Goal: Task Accomplishment & Management: Complete application form

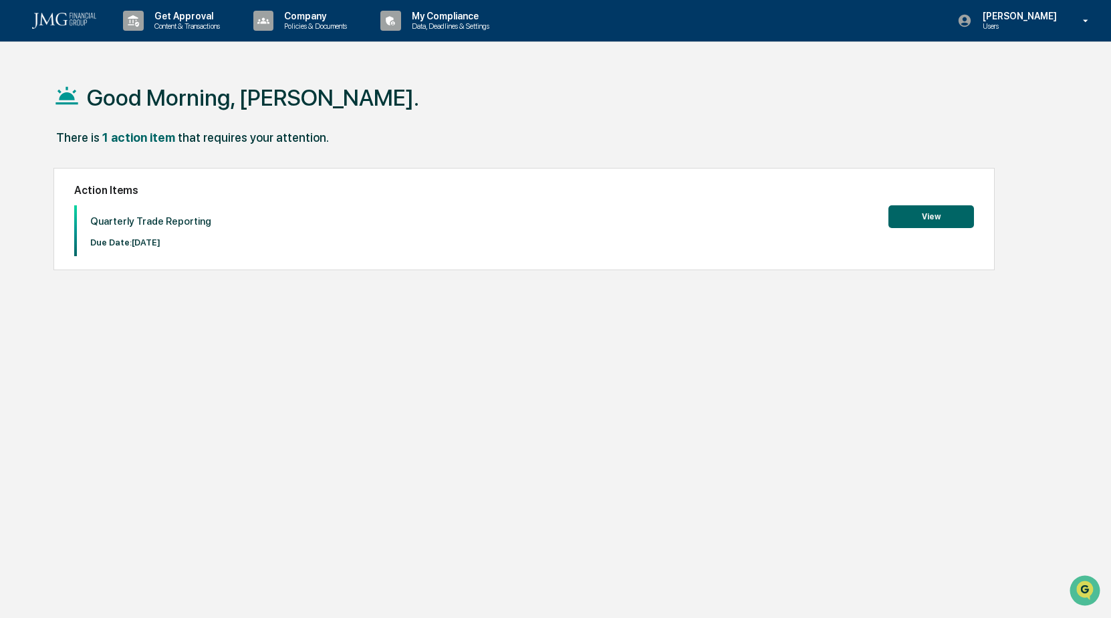
click at [919, 215] on button "View" at bounding box center [932, 216] width 86 height 23
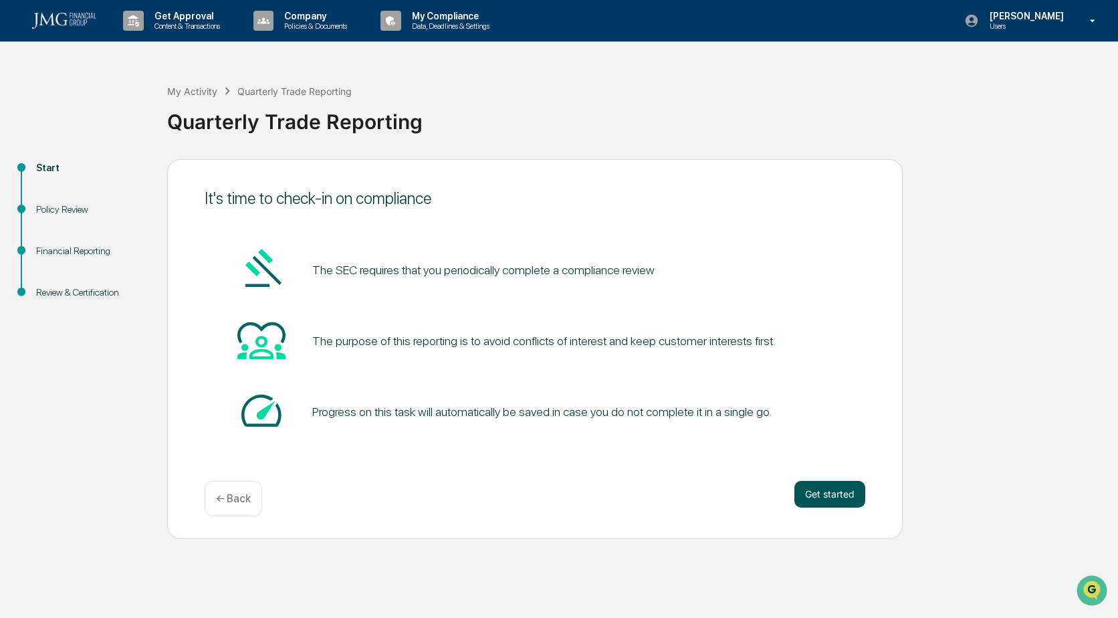
click at [834, 499] on button "Get started" at bounding box center [829, 494] width 71 height 27
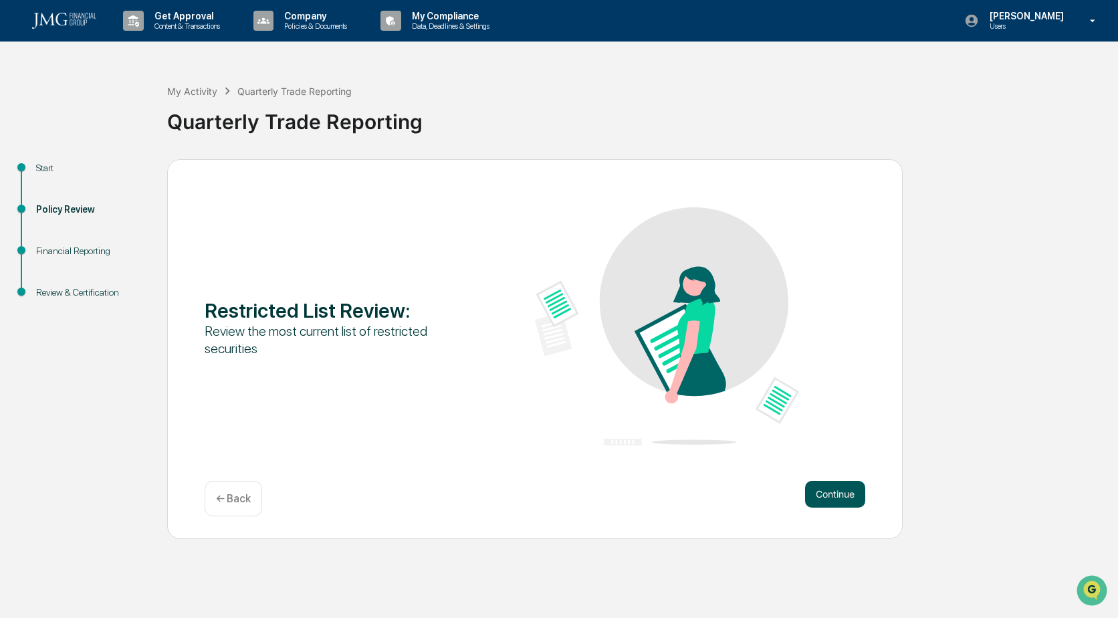
click at [834, 501] on button "Continue" at bounding box center [835, 494] width 60 height 27
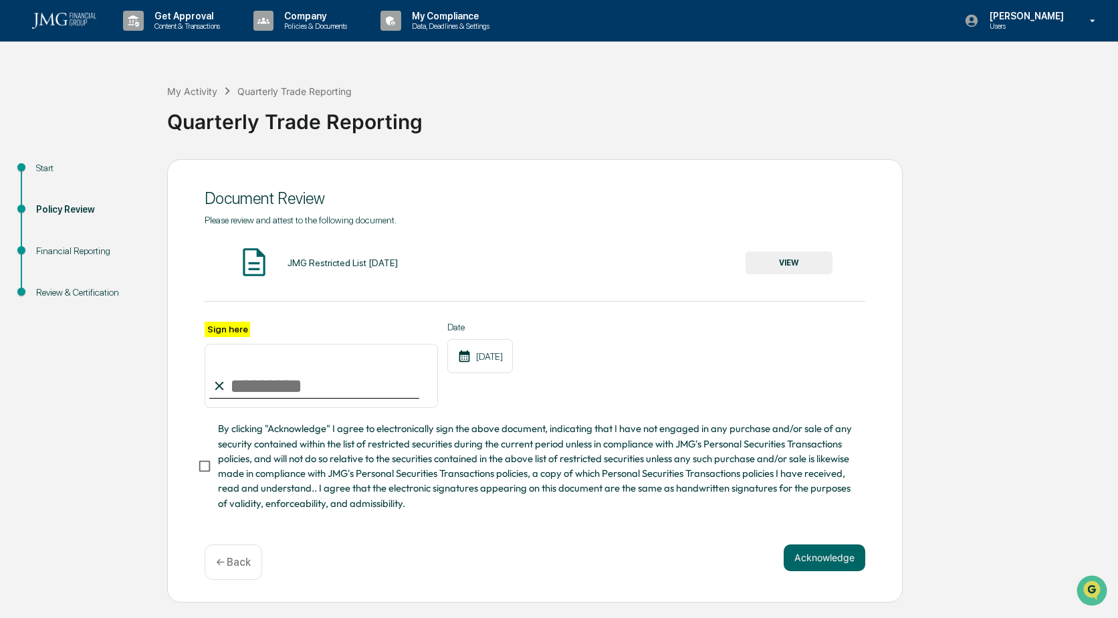
click at [320, 387] on input "Sign here" at bounding box center [321, 376] width 233 height 64
type input "**********"
click at [810, 566] on button "Acknowledge" at bounding box center [825, 557] width 82 height 27
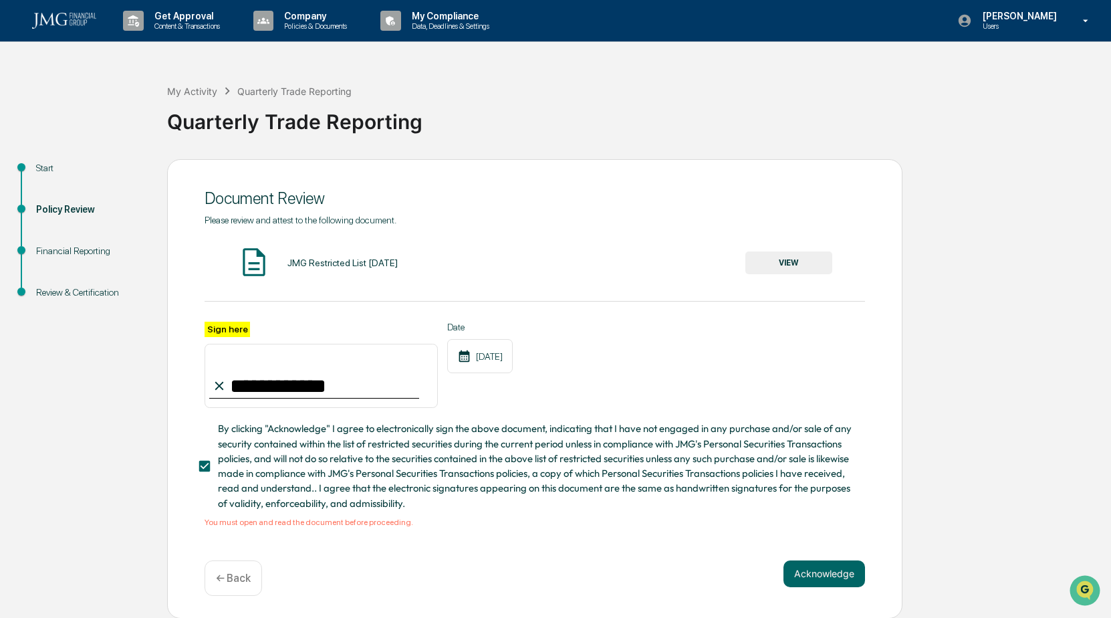
click at [771, 259] on button "VIEW" at bounding box center [789, 262] width 87 height 23
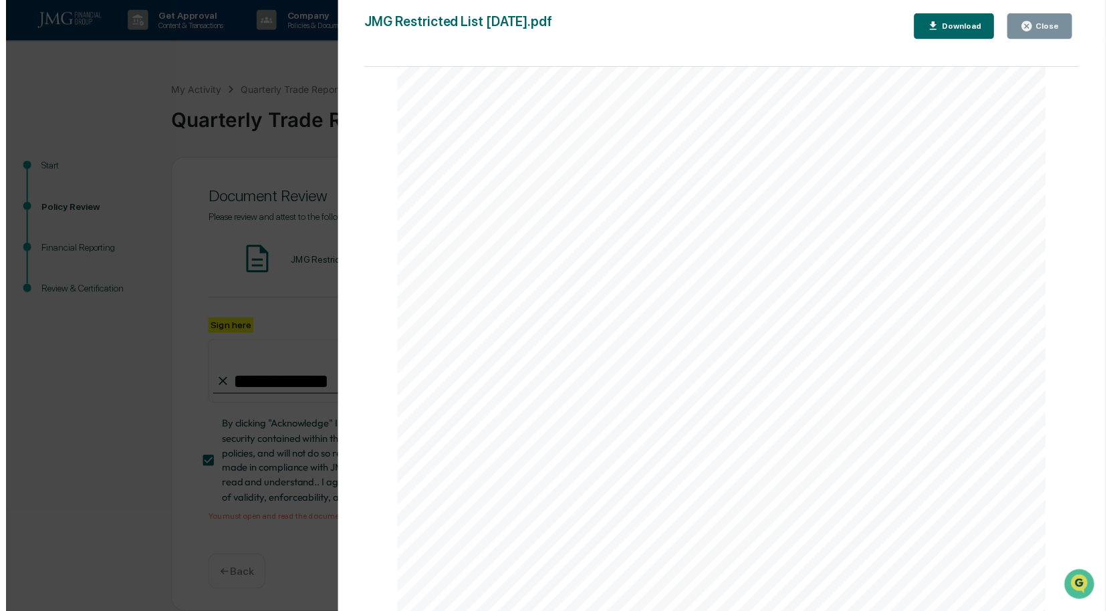
scroll to position [5, 0]
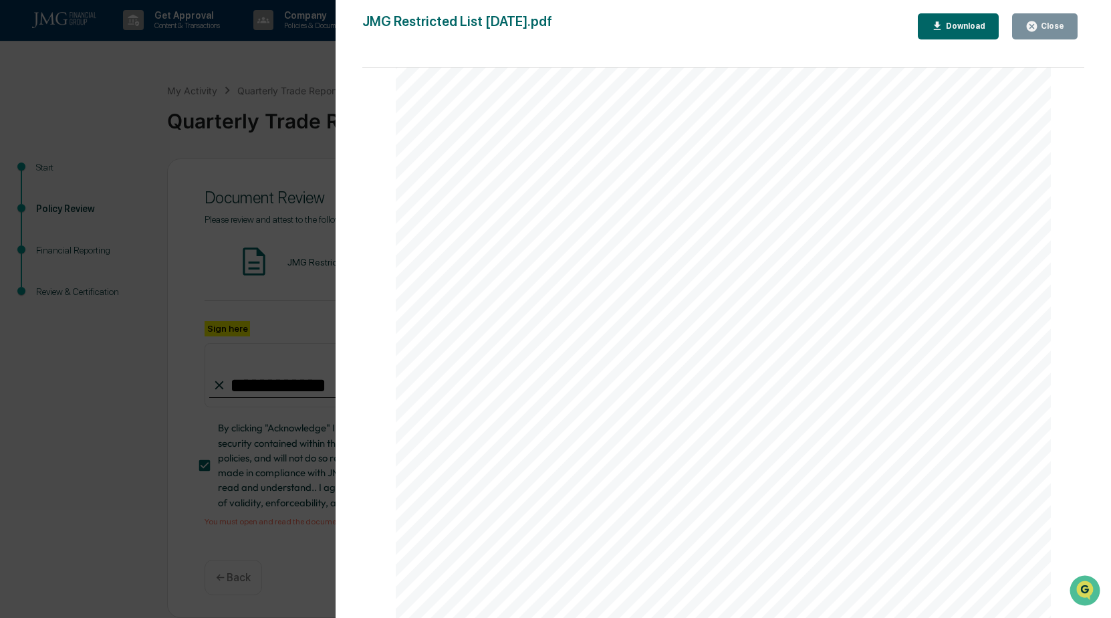
click at [1044, 31] on div "Close" at bounding box center [1045, 26] width 39 height 13
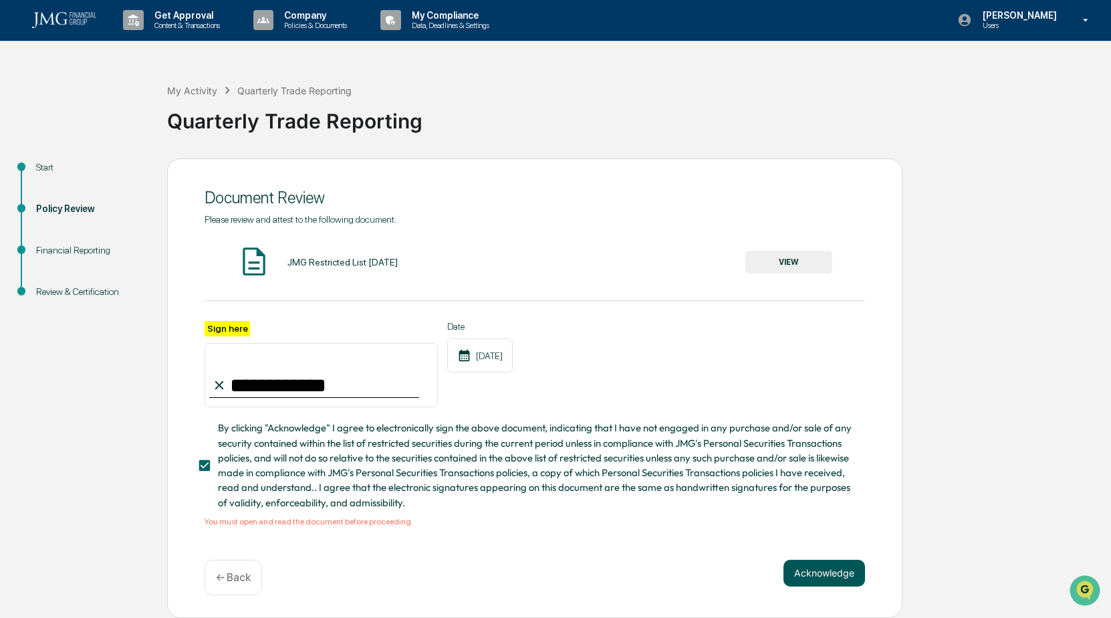
click at [826, 568] on button "Acknowledge" at bounding box center [825, 573] width 82 height 27
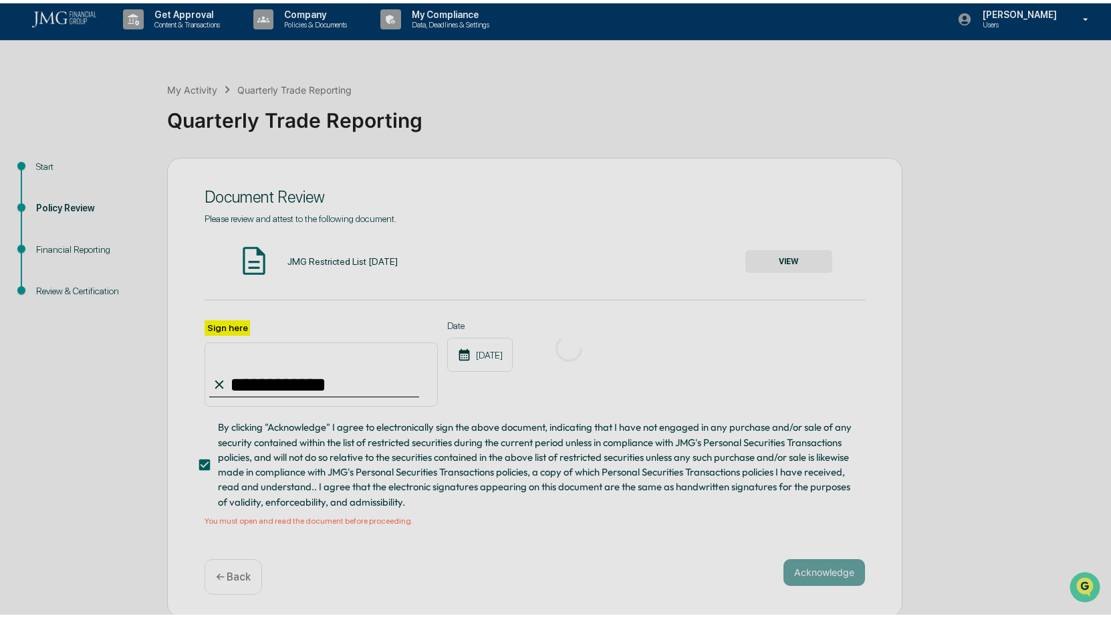
scroll to position [0, 0]
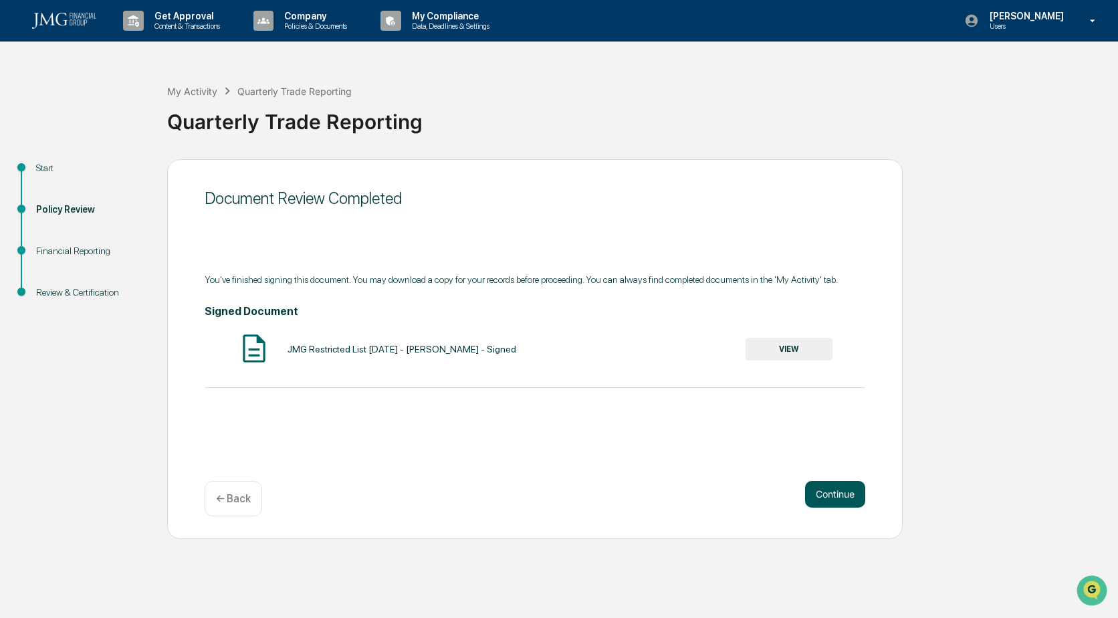
click at [850, 499] on button "Continue" at bounding box center [835, 494] width 60 height 27
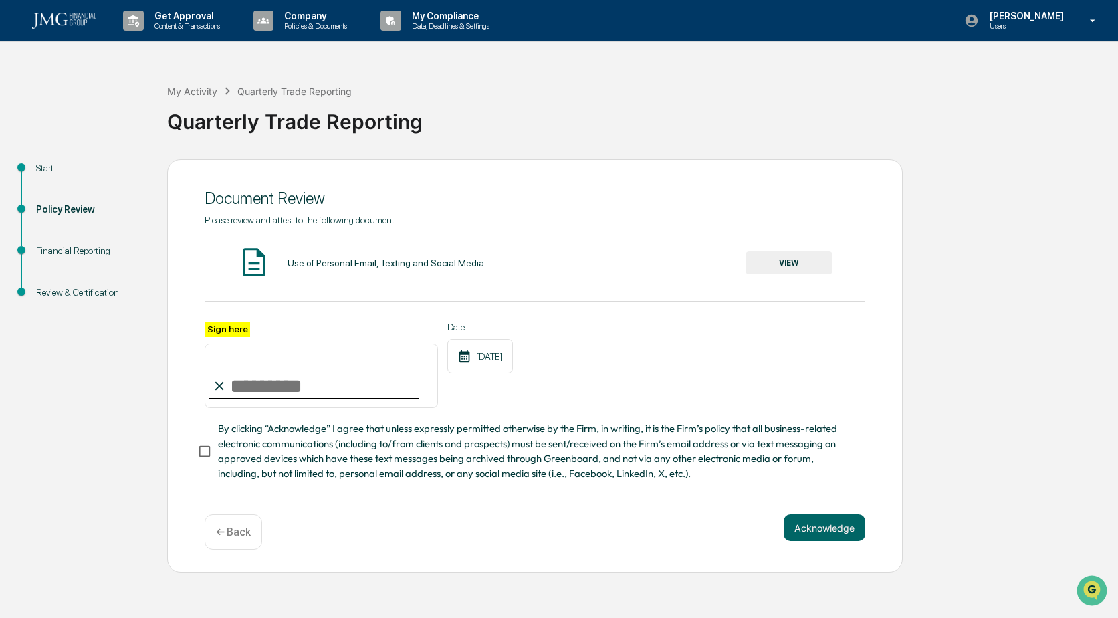
click at [780, 262] on button "VIEW" at bounding box center [789, 262] width 87 height 23
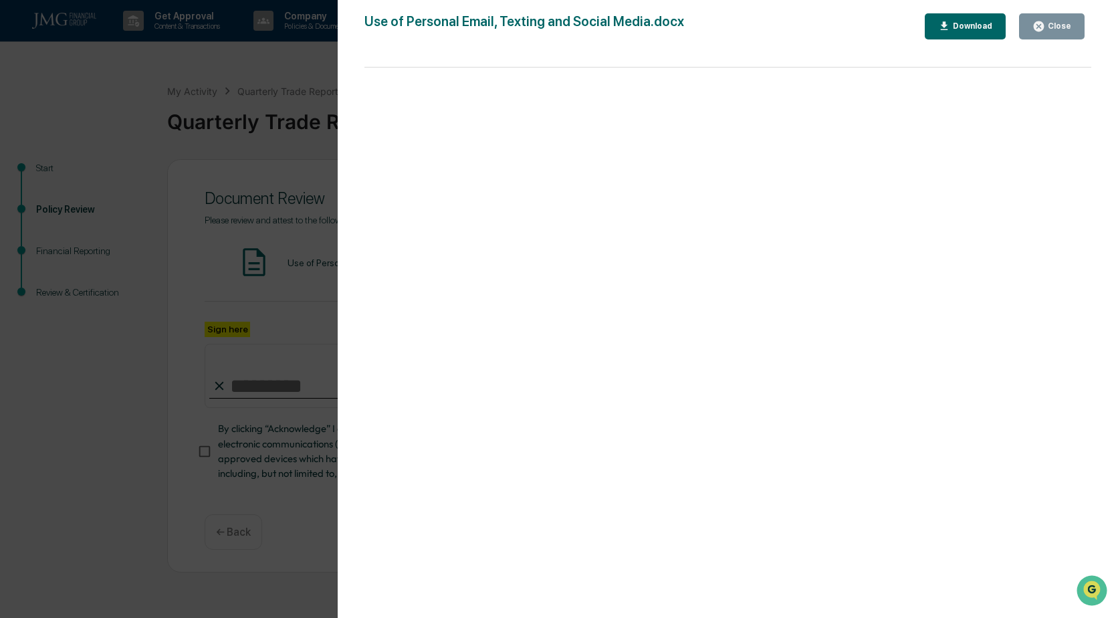
click at [1062, 25] on div "Close" at bounding box center [1058, 25] width 26 height 9
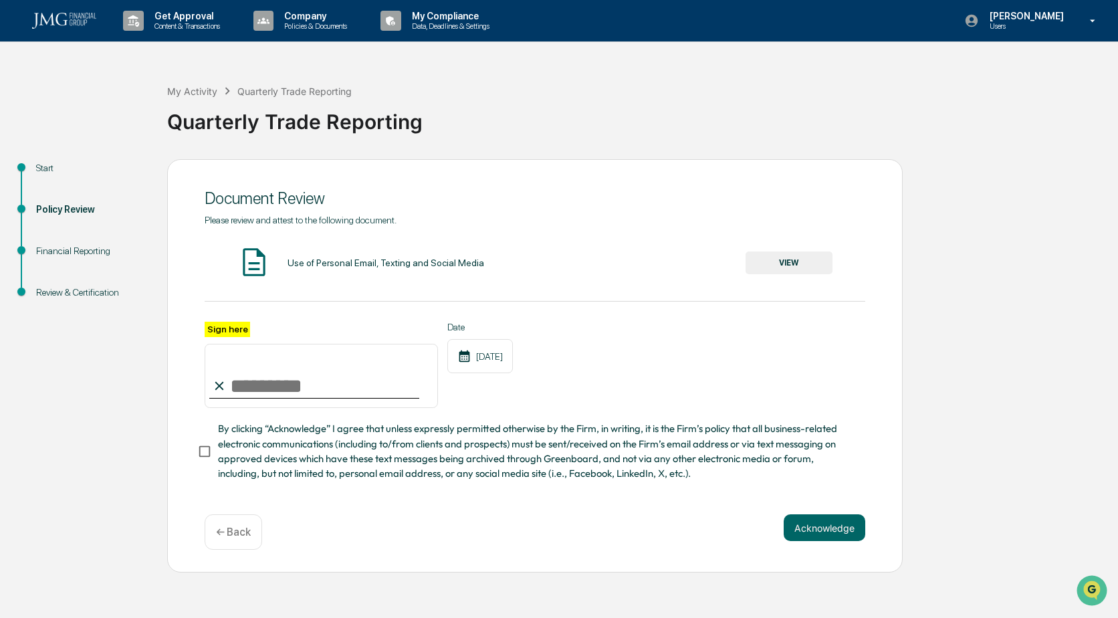
click at [276, 386] on input "Sign here" at bounding box center [321, 376] width 233 height 64
type input "**********"
click at [816, 525] on button "Acknowledge" at bounding box center [825, 527] width 82 height 27
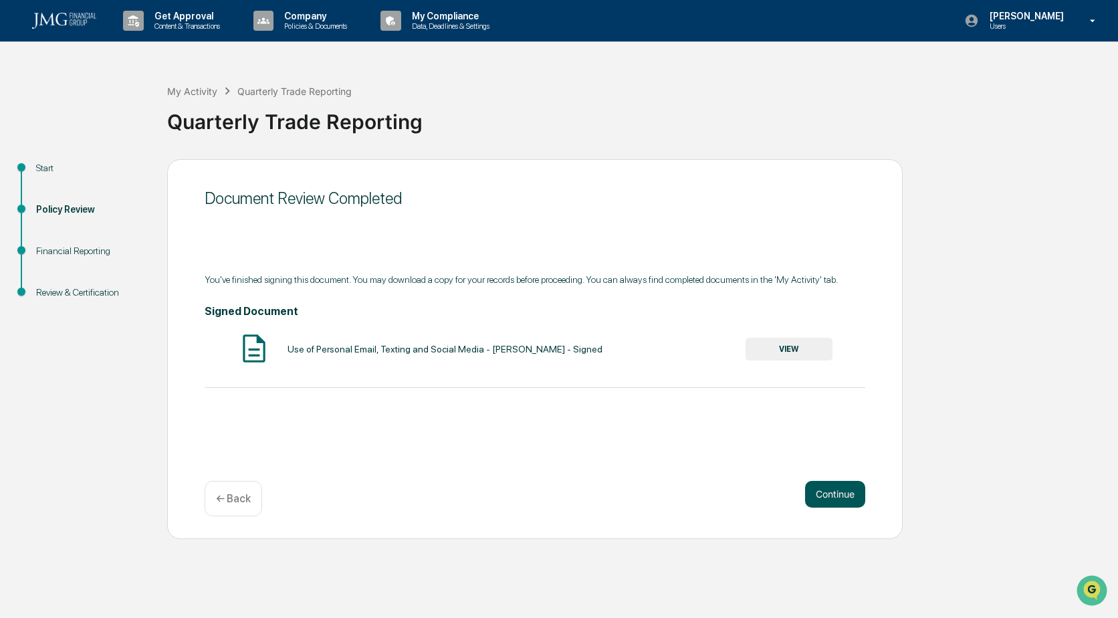
click at [822, 503] on button "Continue" at bounding box center [835, 494] width 60 height 27
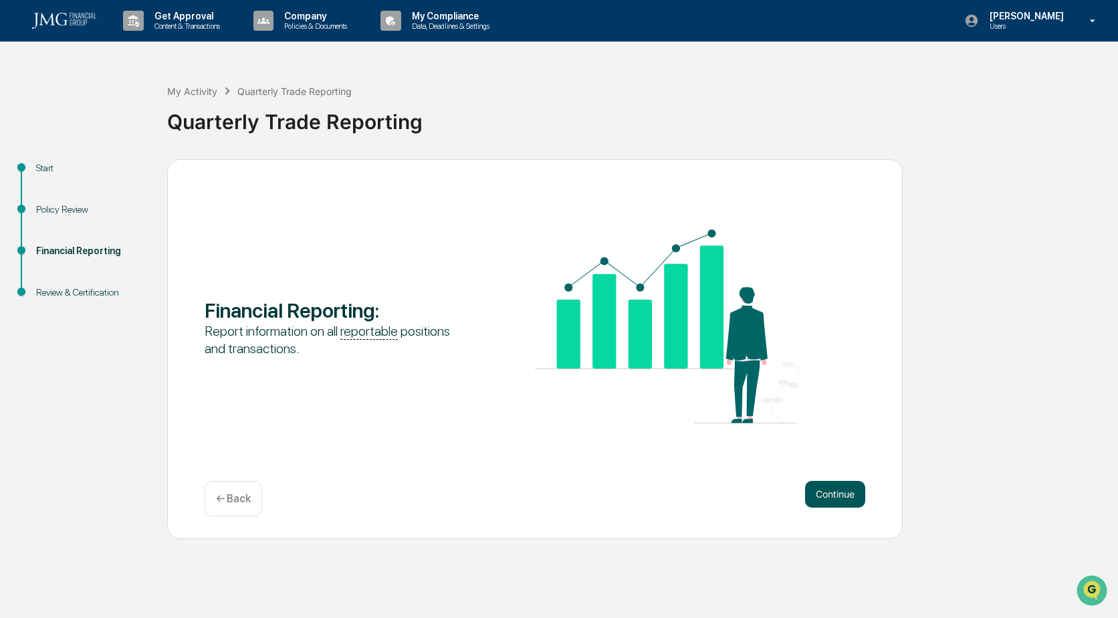
click at [832, 493] on button "Continue" at bounding box center [835, 494] width 60 height 27
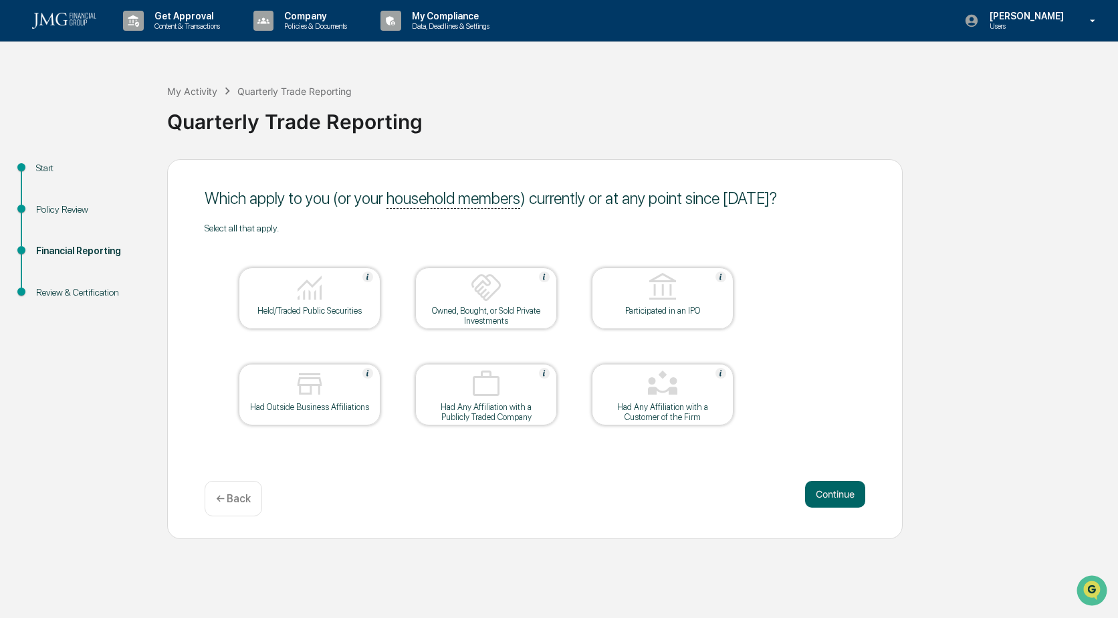
click at [330, 310] on div "Held/Traded Public Securities" at bounding box center [309, 311] width 120 height 10
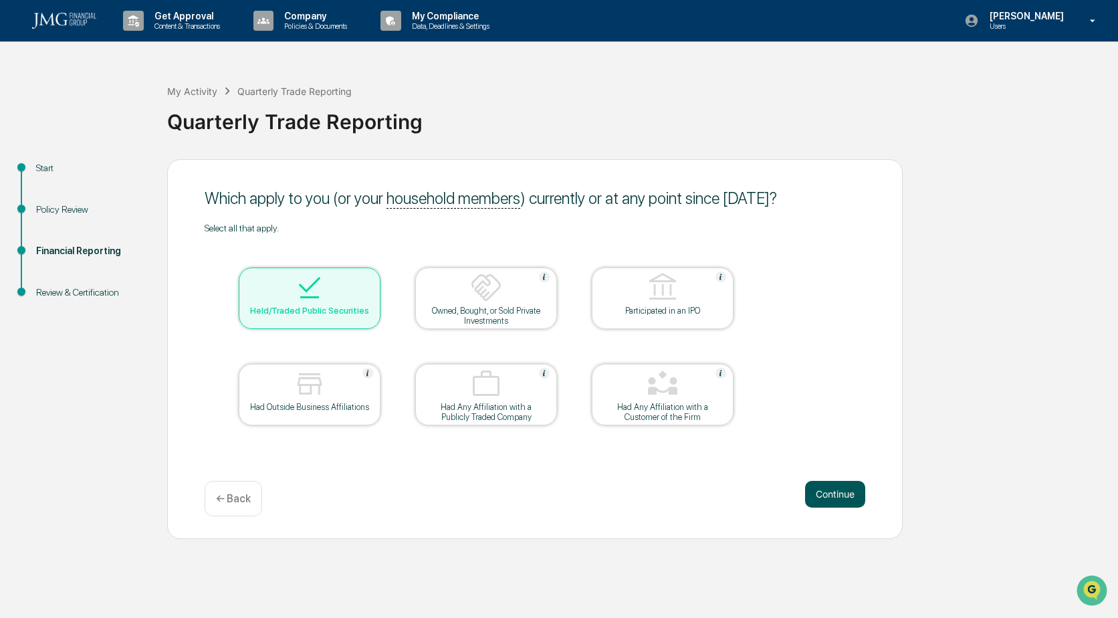
click at [851, 500] on button "Continue" at bounding box center [835, 494] width 60 height 27
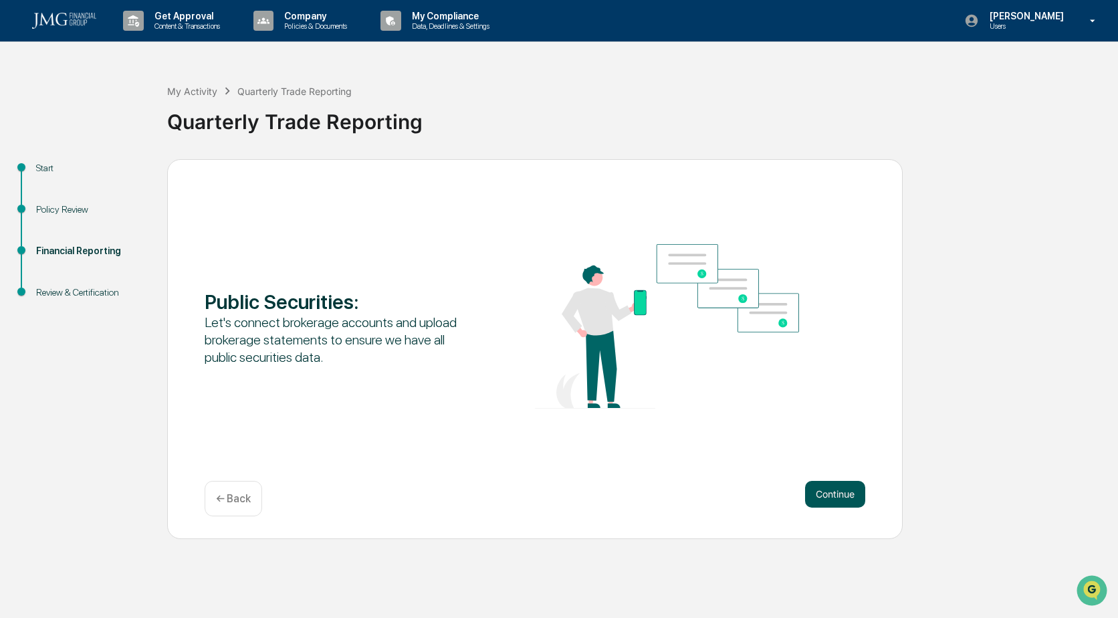
click at [838, 492] on button "Continue" at bounding box center [835, 494] width 60 height 27
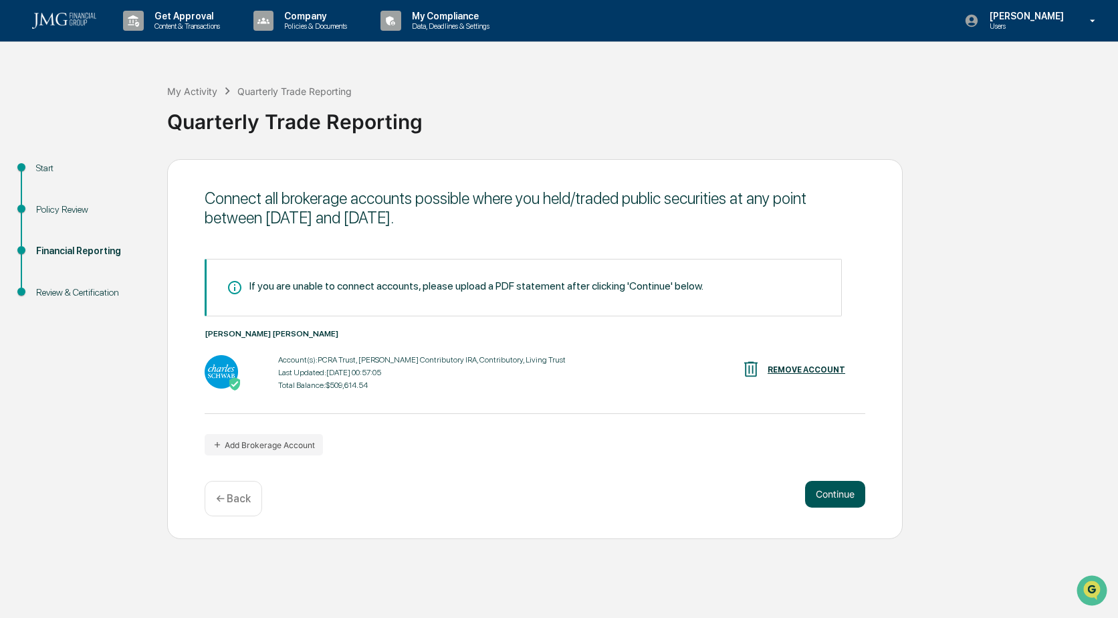
click at [838, 495] on button "Continue" at bounding box center [835, 494] width 60 height 27
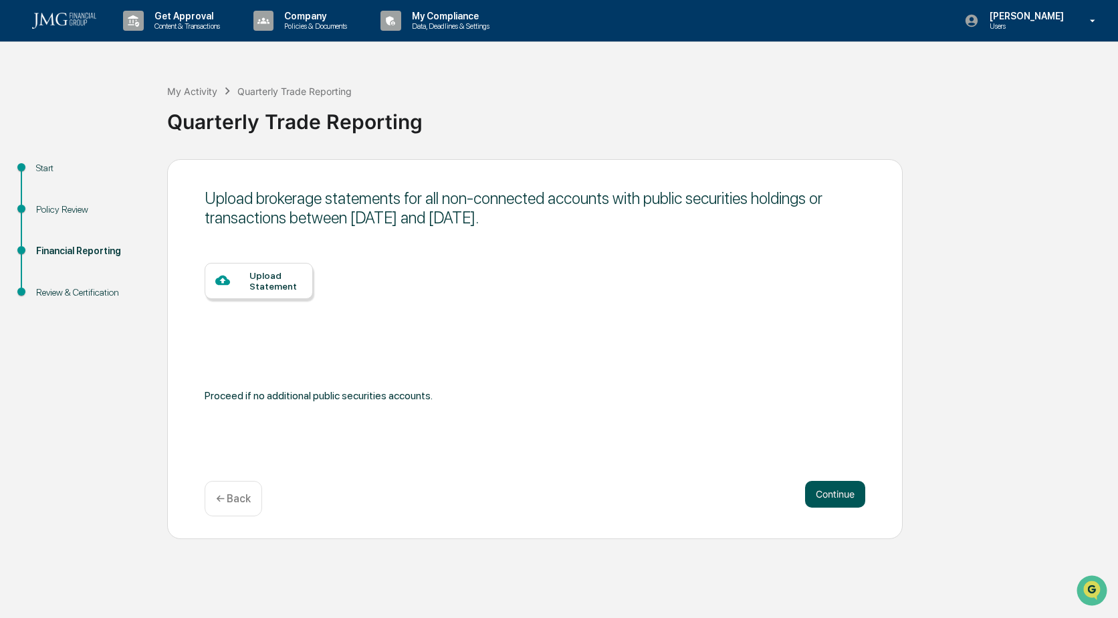
click at [828, 487] on button "Continue" at bounding box center [835, 494] width 60 height 27
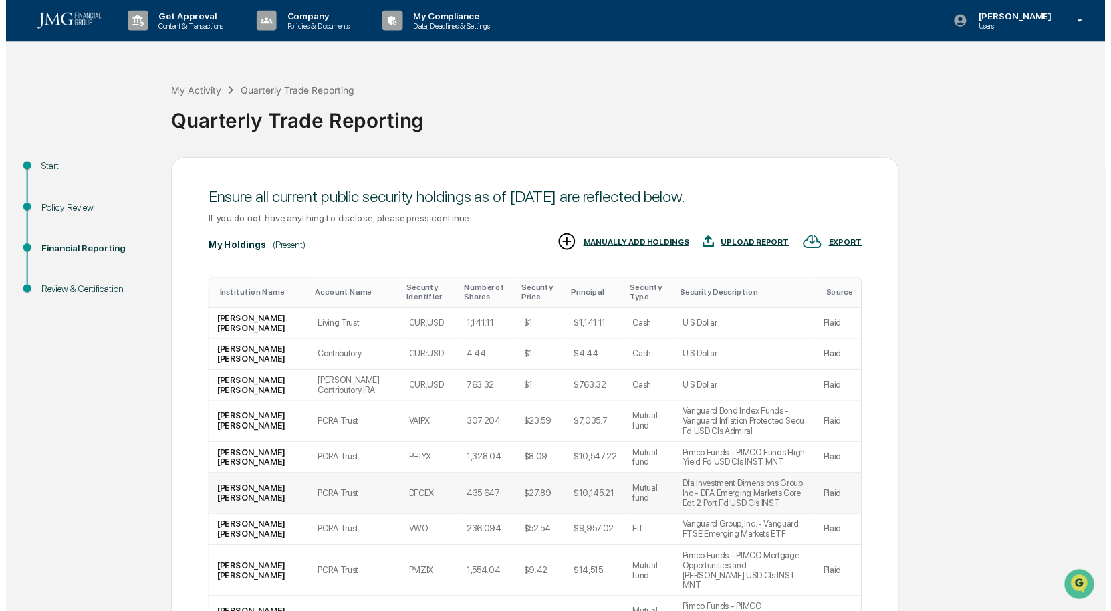
scroll to position [134, 0]
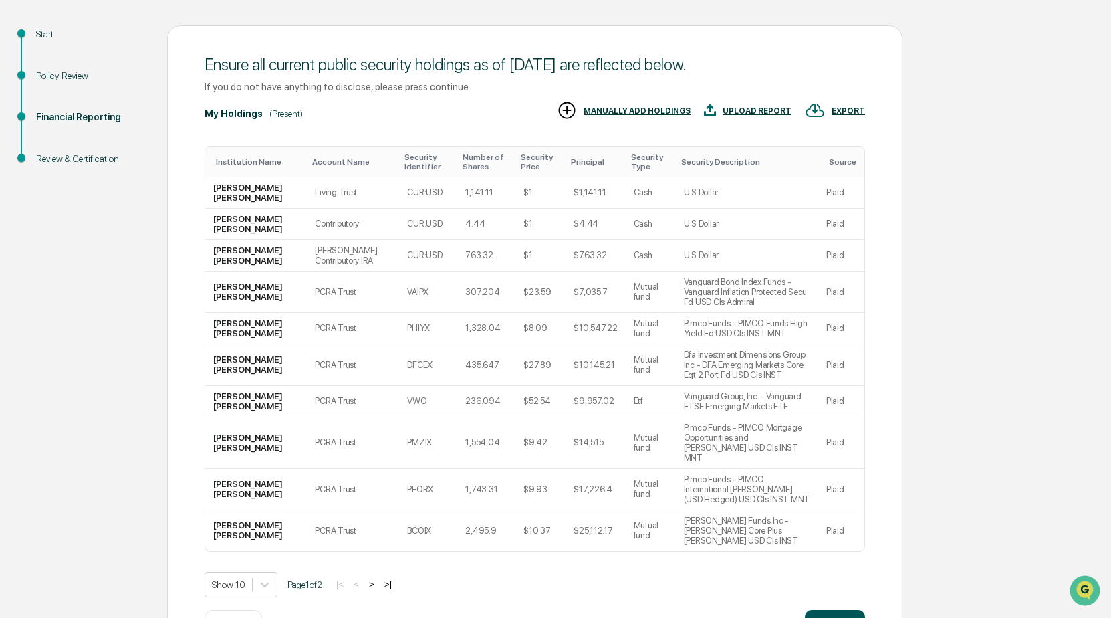
click at [837, 610] on button "Continue" at bounding box center [835, 623] width 60 height 27
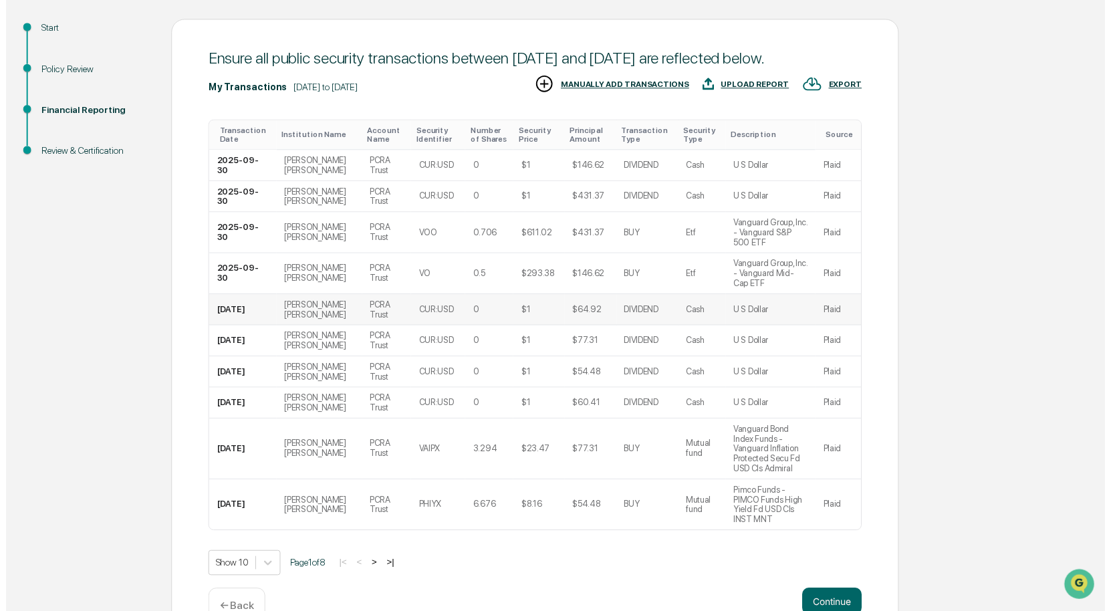
scroll to position [144, 0]
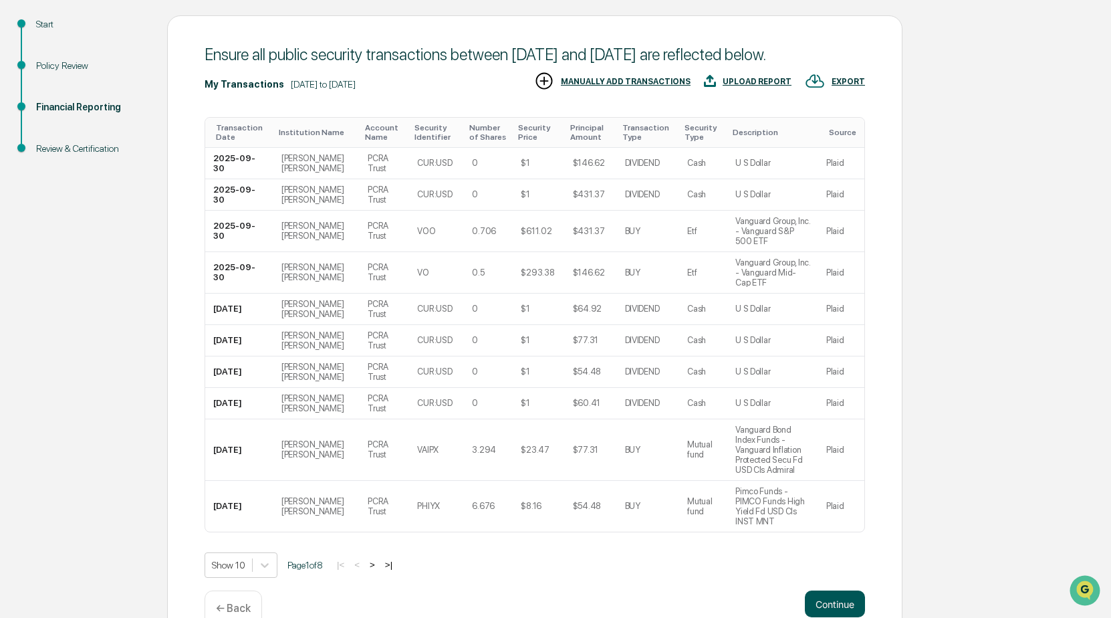
click at [834, 590] on button "Continue" at bounding box center [835, 603] width 60 height 27
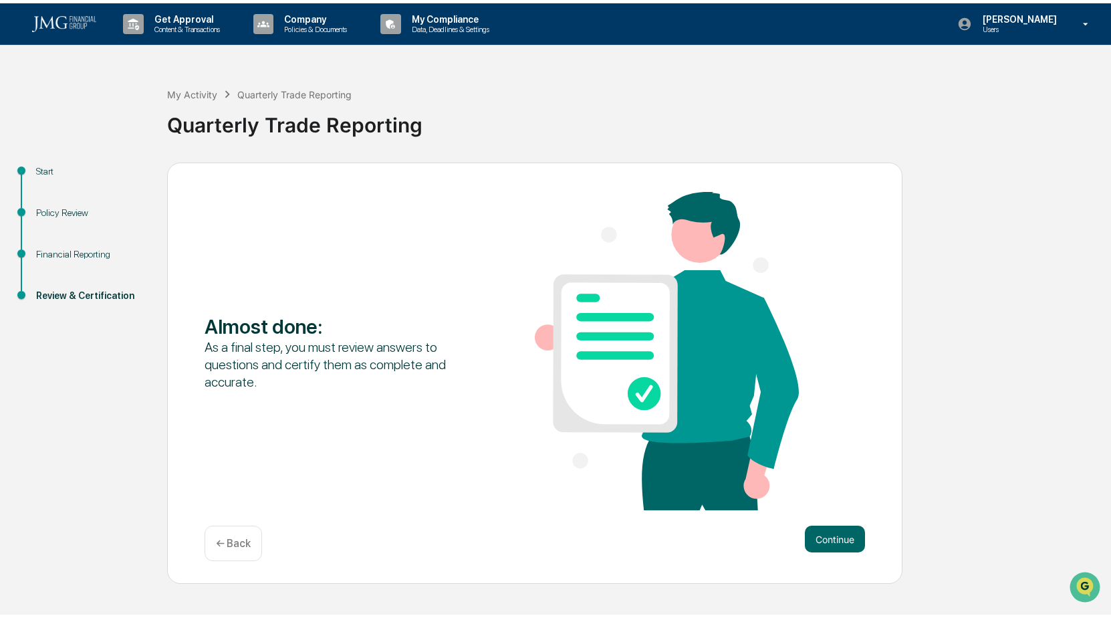
scroll to position [0, 0]
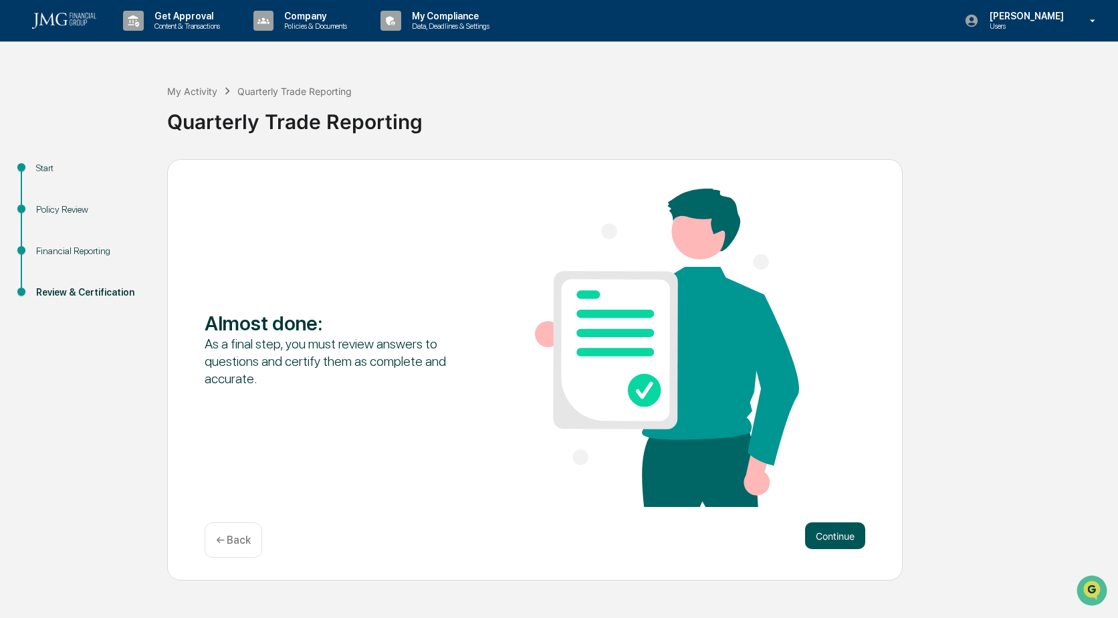
click at [841, 525] on button "Continue" at bounding box center [835, 535] width 60 height 27
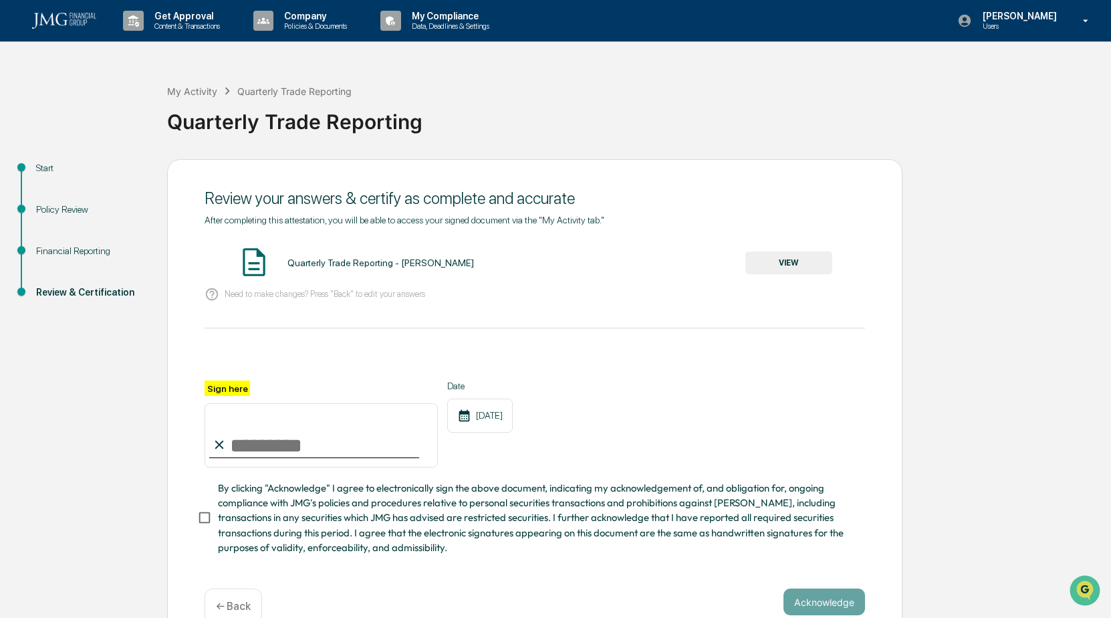
click at [263, 455] on input "Sign here" at bounding box center [321, 435] width 233 height 64
type input "**********"
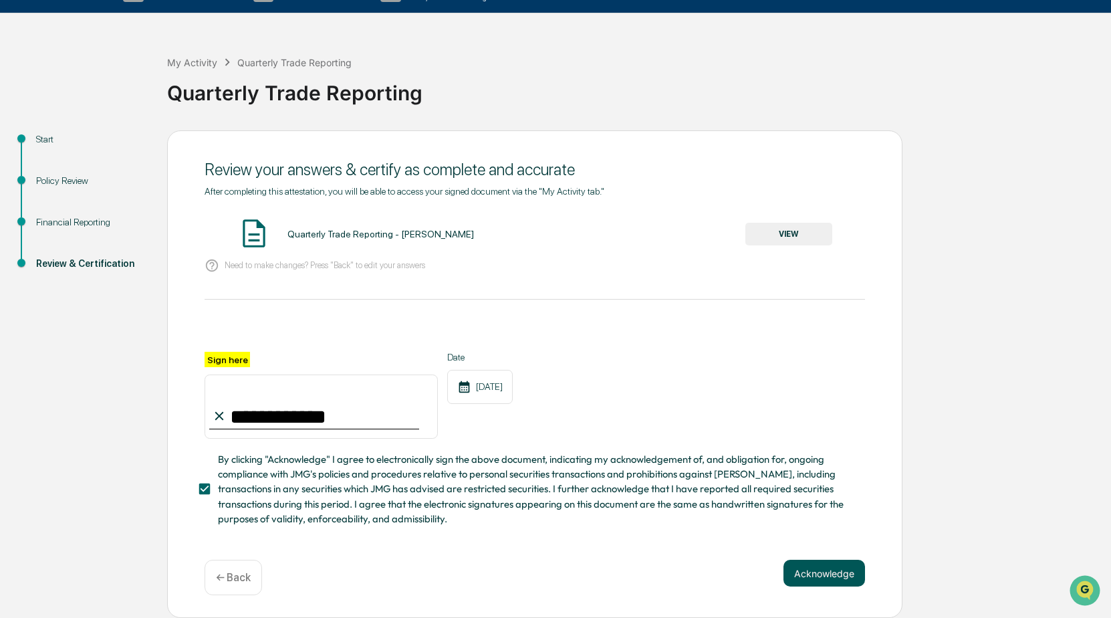
click at [828, 569] on button "Acknowledge" at bounding box center [825, 573] width 82 height 27
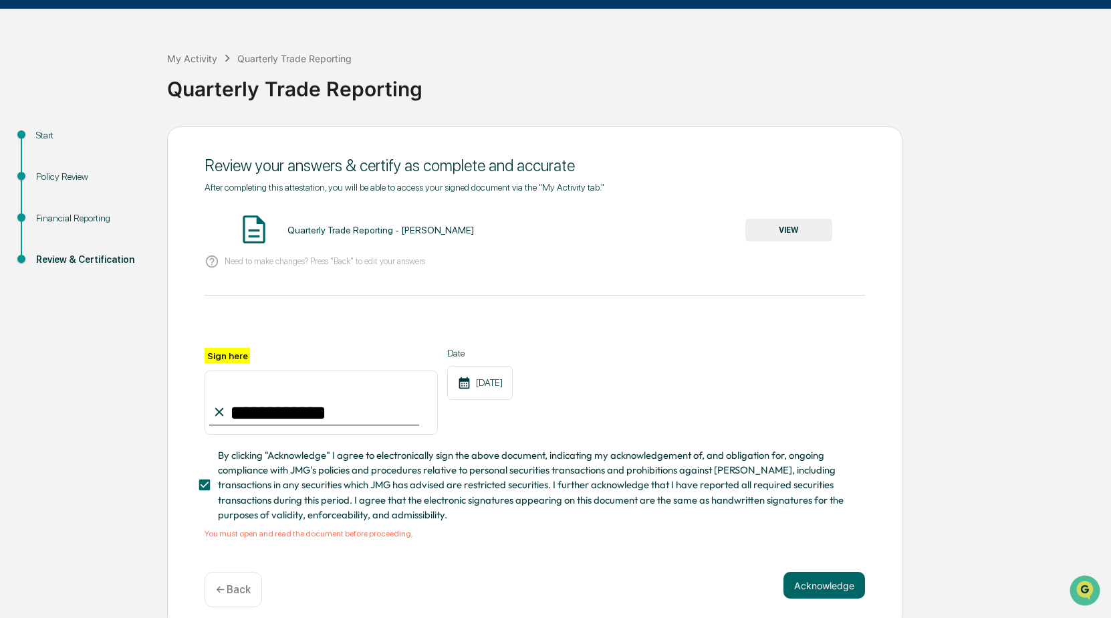
click at [809, 226] on button "VIEW" at bounding box center [789, 230] width 87 height 23
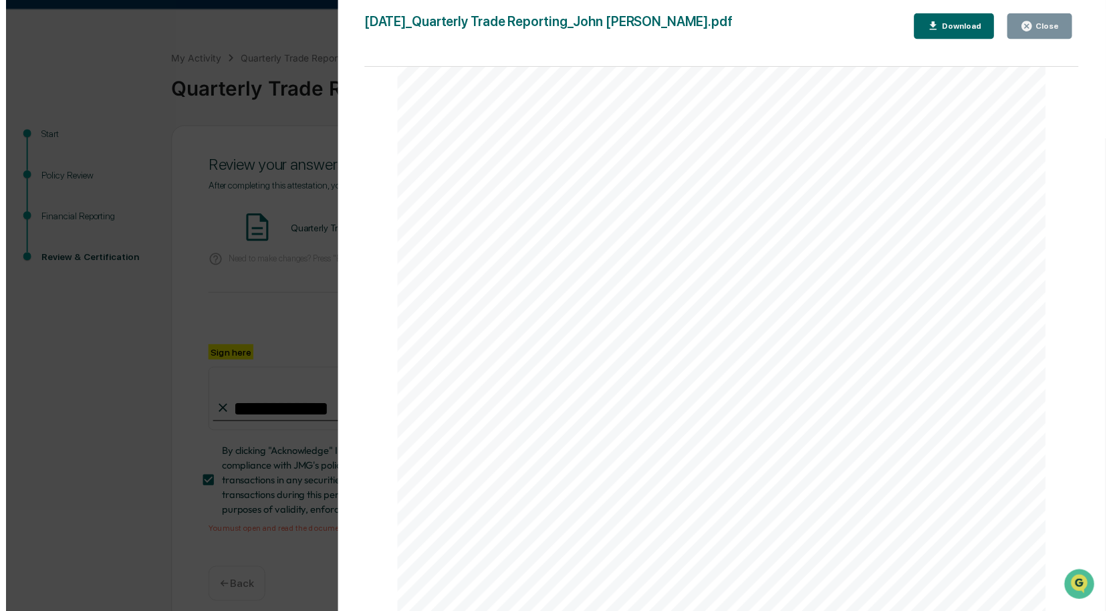
scroll to position [4291, 0]
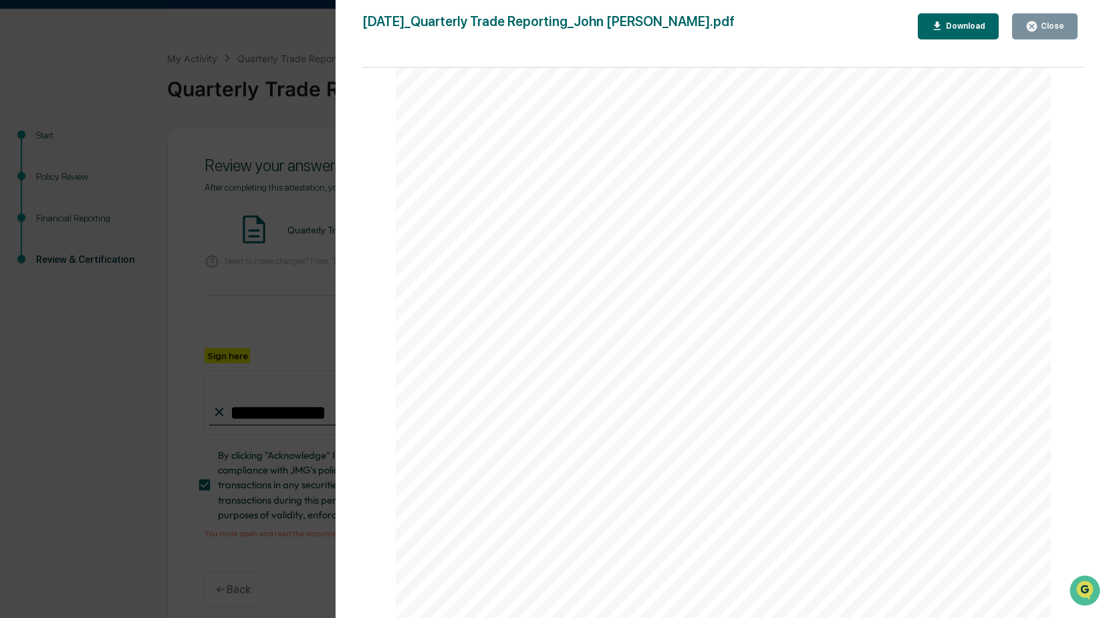
click at [1048, 31] on div "Close" at bounding box center [1045, 26] width 39 height 13
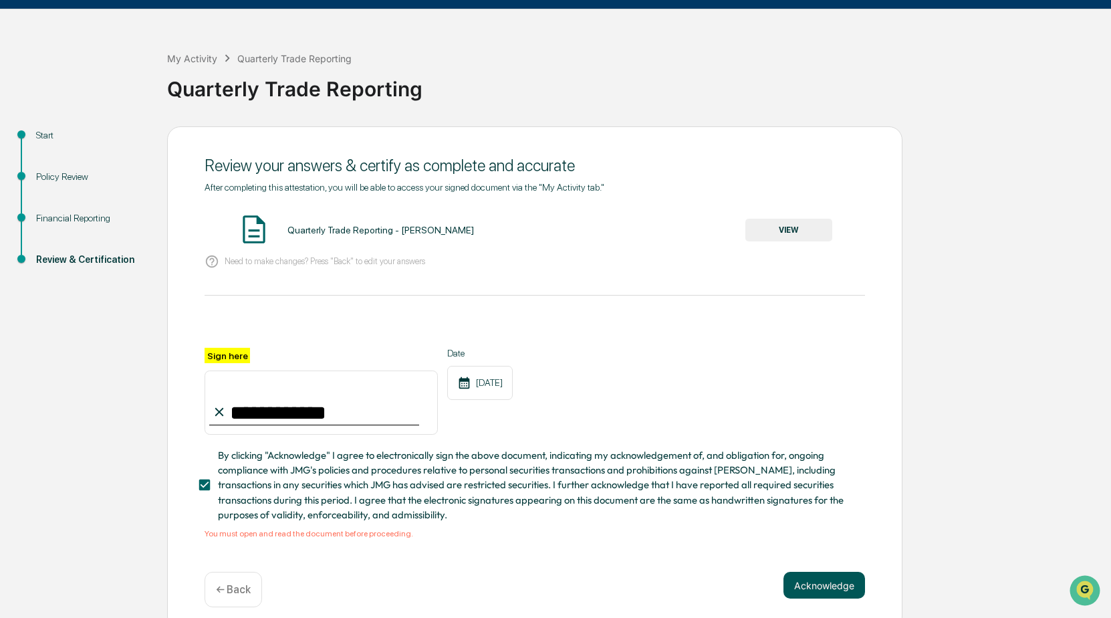
click at [825, 588] on button "Acknowledge" at bounding box center [825, 585] width 82 height 27
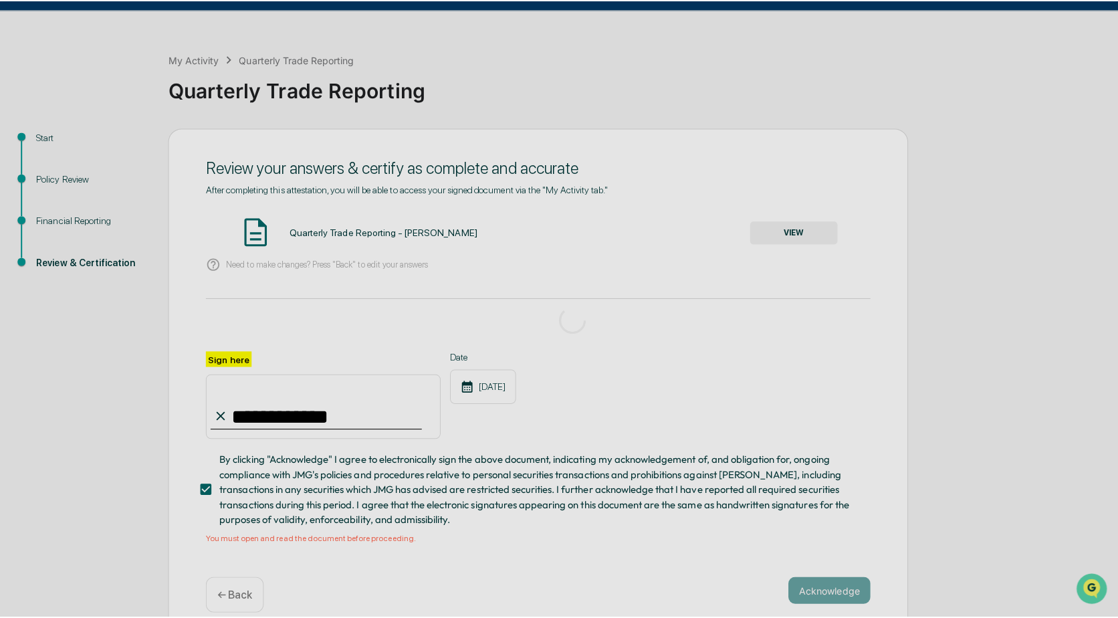
scroll to position [0, 0]
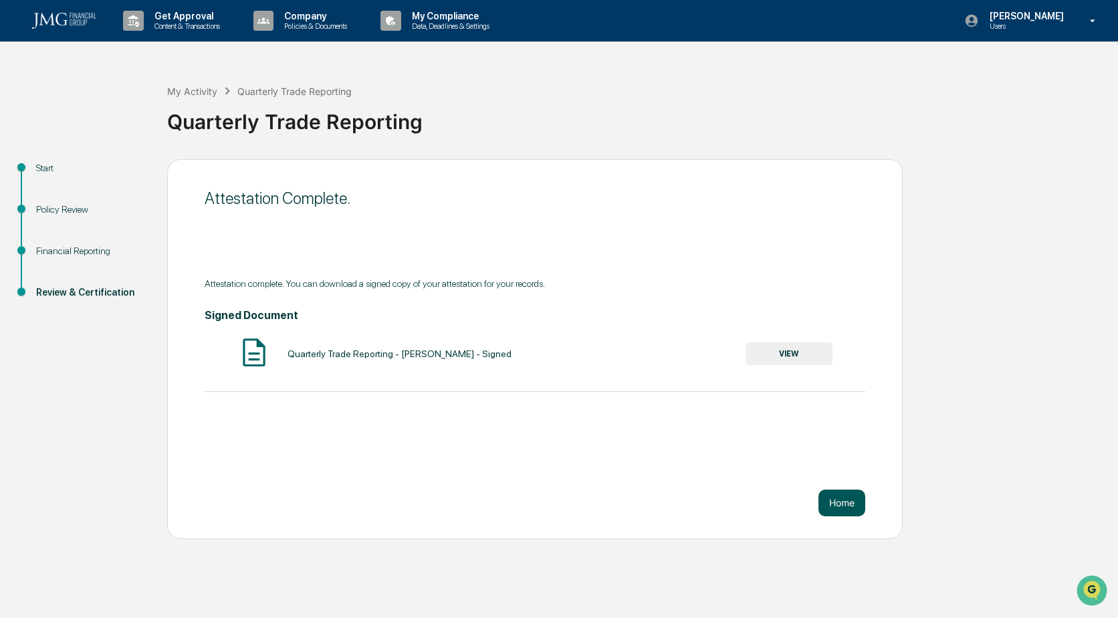
click at [838, 499] on button "Home" at bounding box center [841, 502] width 47 height 27
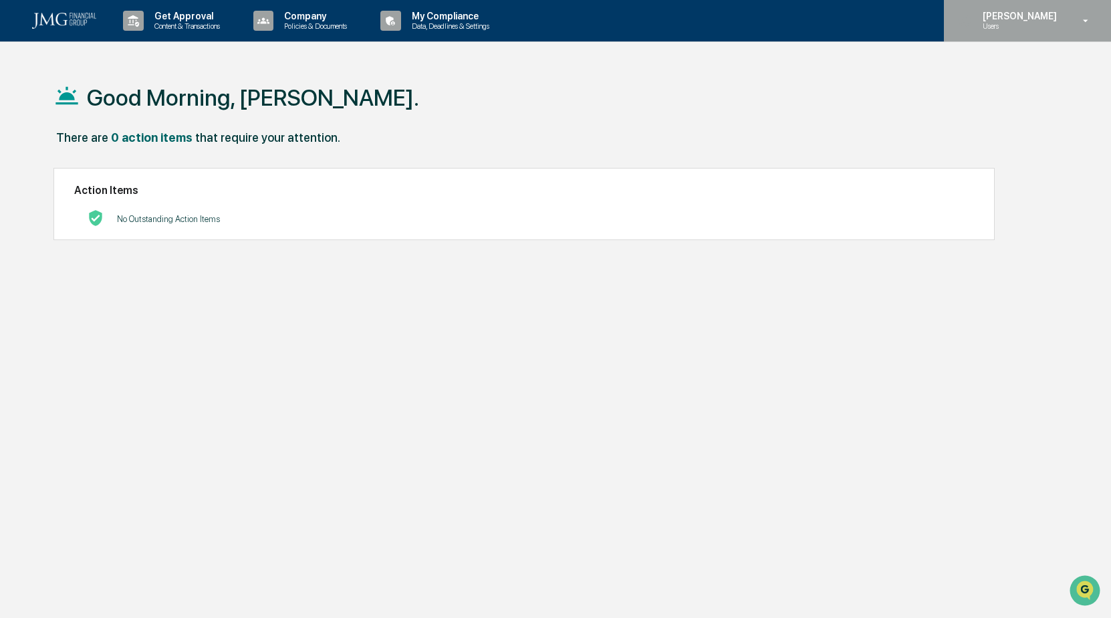
click at [1043, 21] on p "[PERSON_NAME]" at bounding box center [1018, 16] width 92 height 11
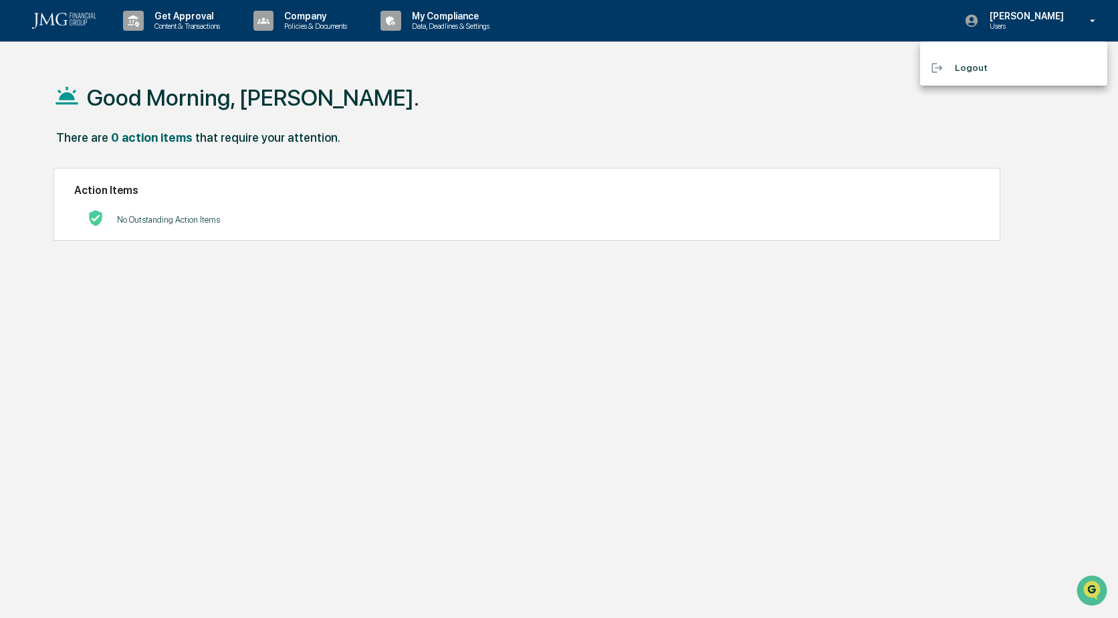
click at [965, 70] on li "Logout" at bounding box center [1013, 67] width 187 height 25
